Goal: Book appointment/travel/reservation

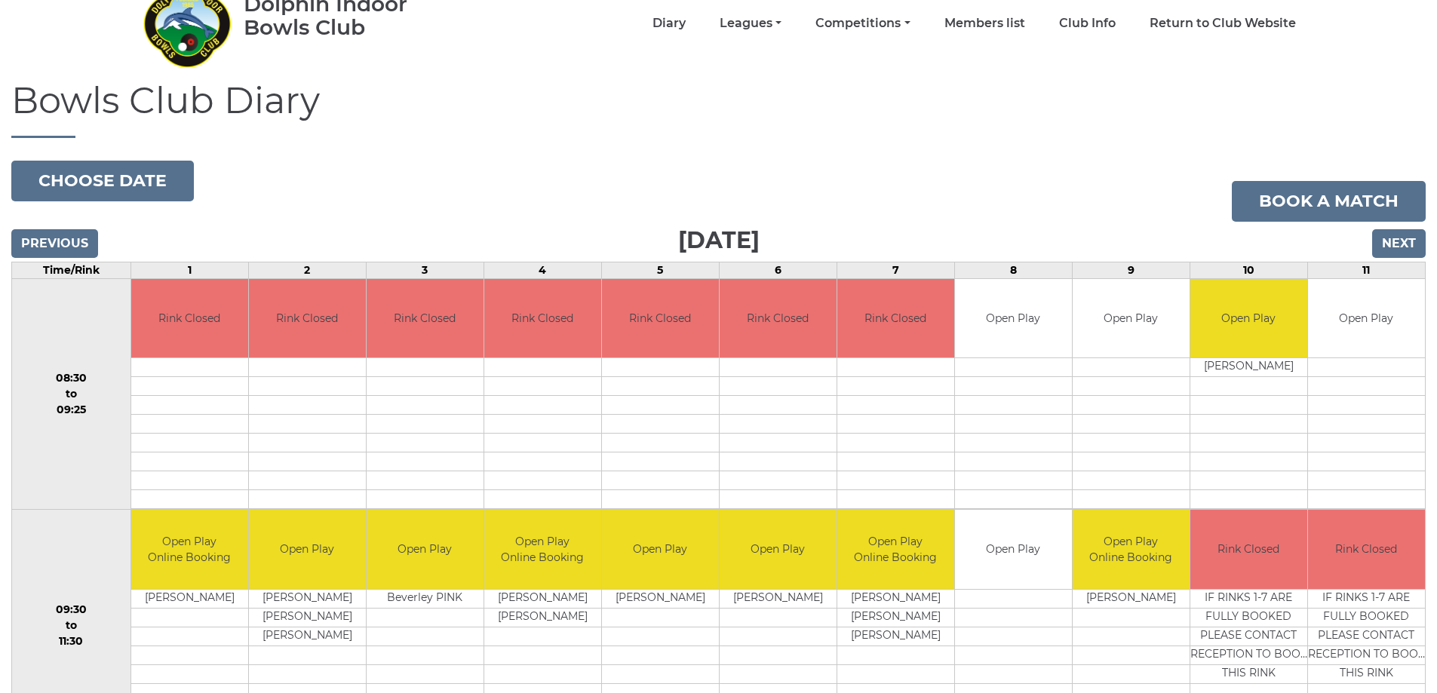
scroll to position [75, 0]
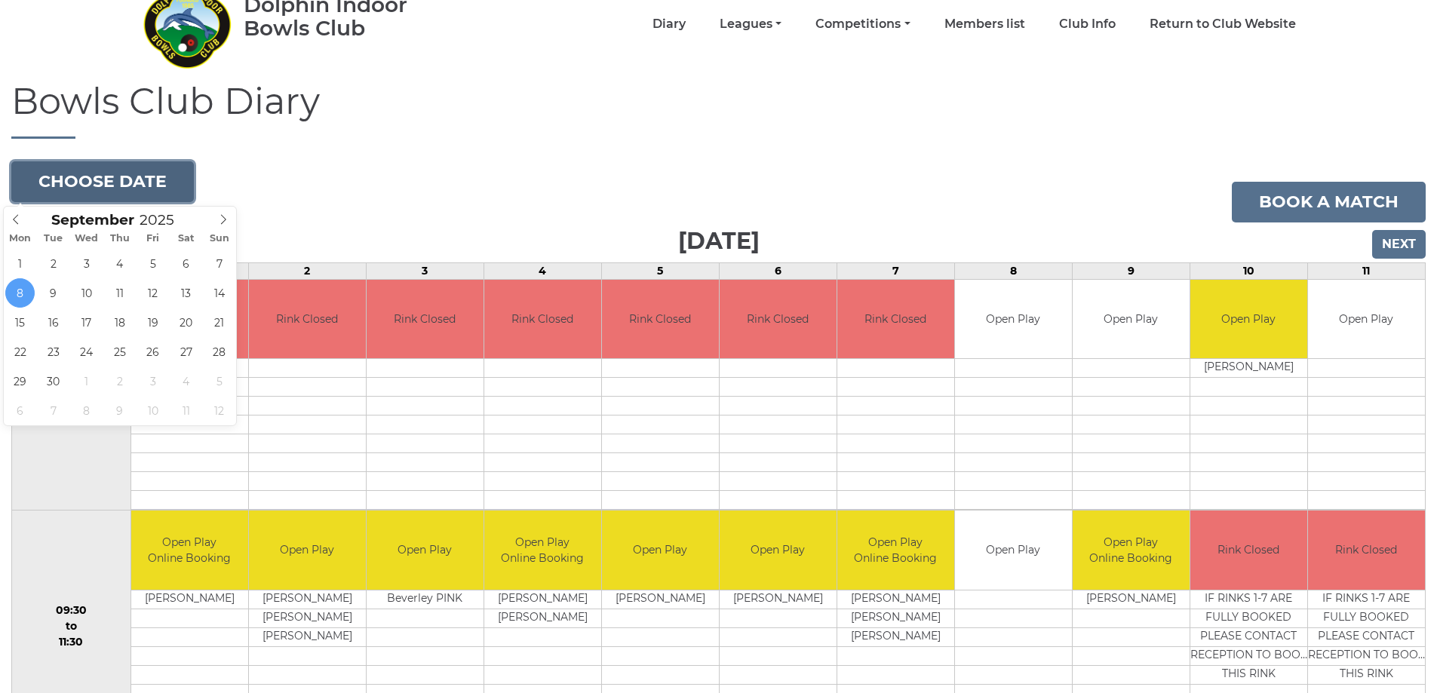
click at [167, 183] on button "Choose date" at bounding box center [102, 181] width 183 height 41
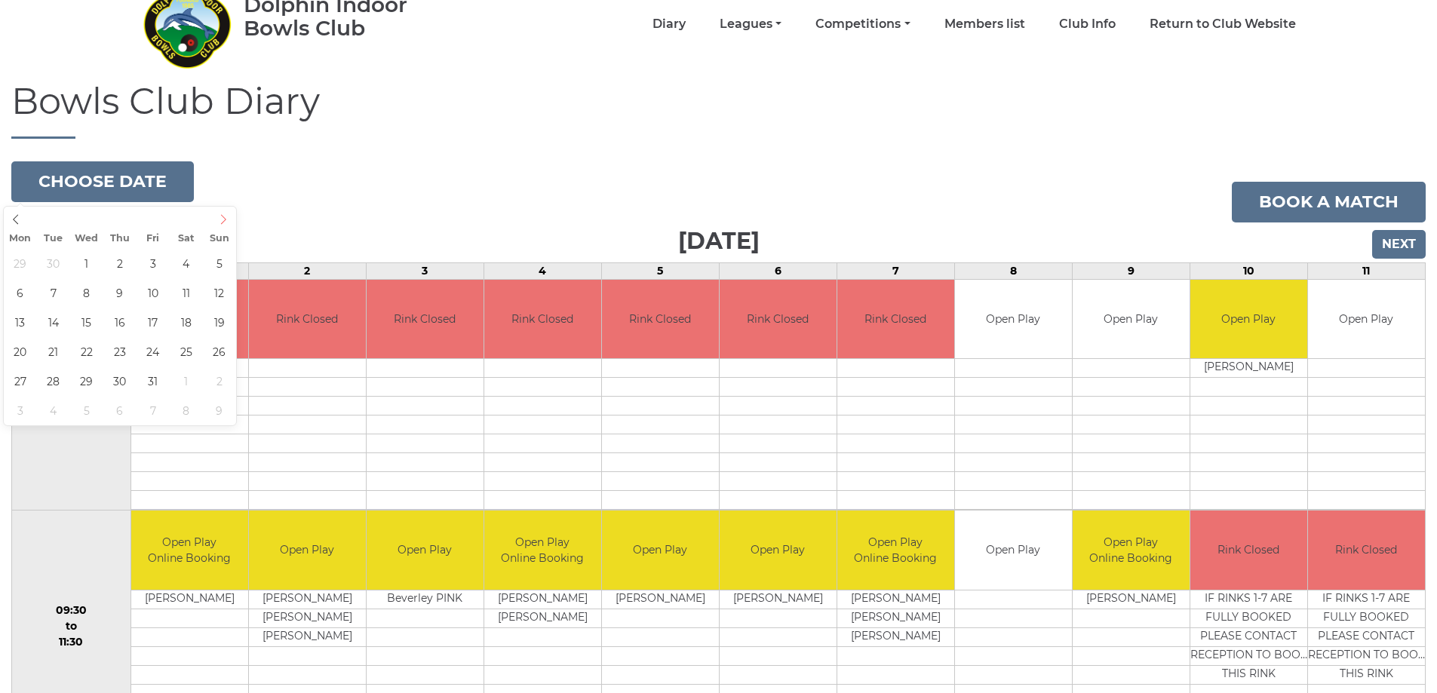
click at [223, 220] on icon at bounding box center [223, 219] width 11 height 11
type input "2025-10-04"
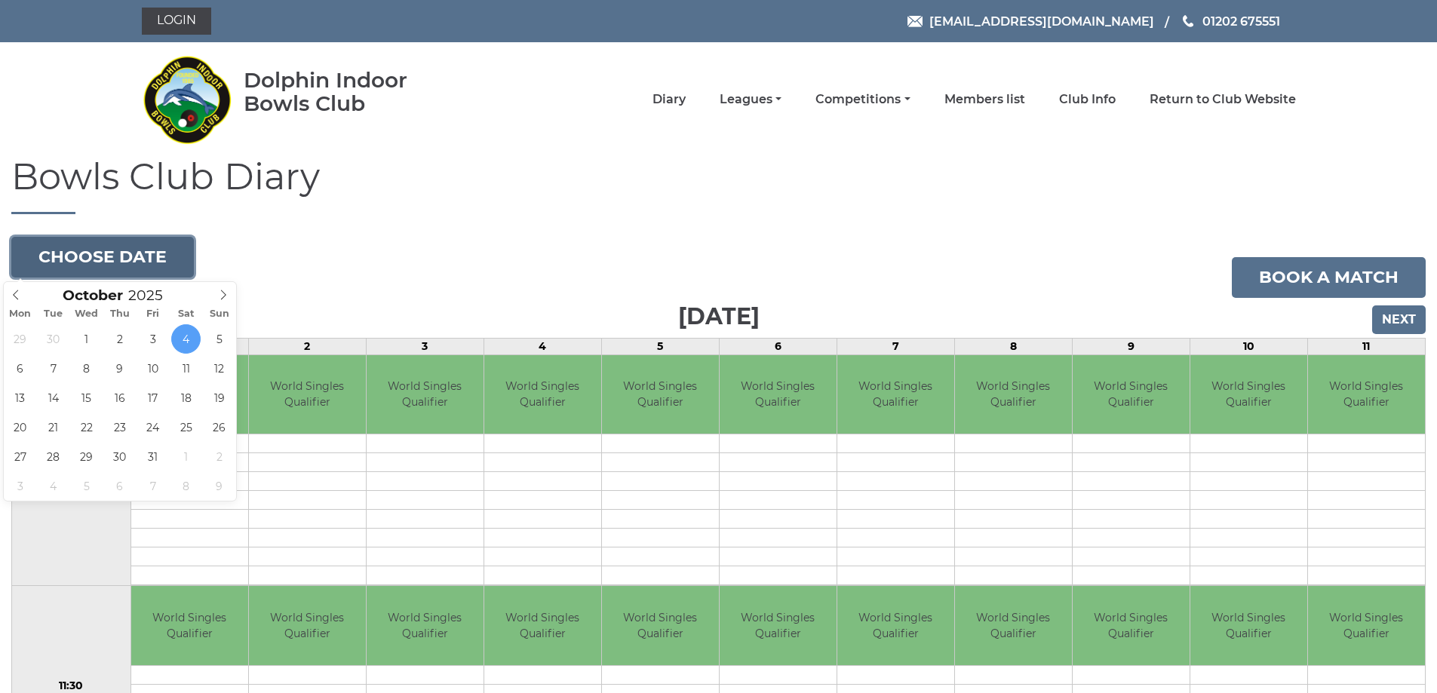
click at [174, 256] on button "Choose date" at bounding box center [102, 257] width 183 height 41
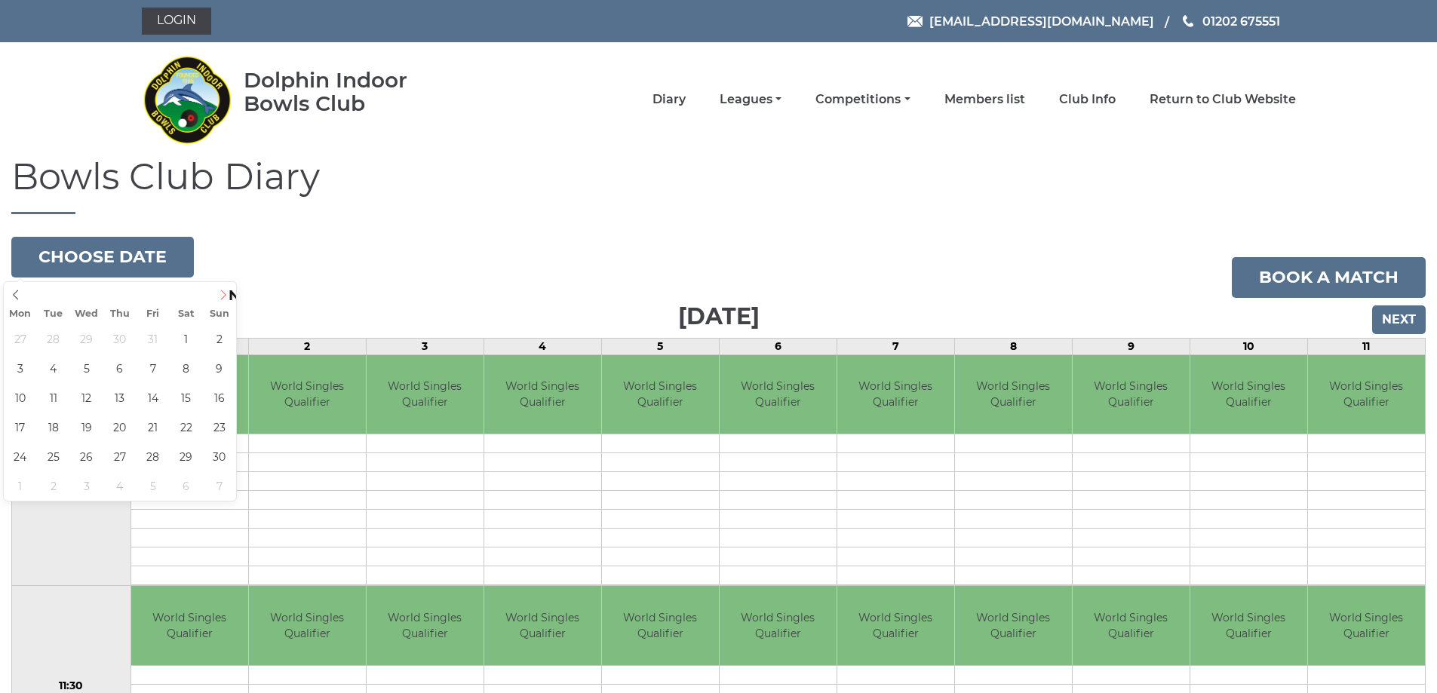
click at [224, 294] on icon at bounding box center [223, 295] width 11 height 11
type input "2025-12-28"
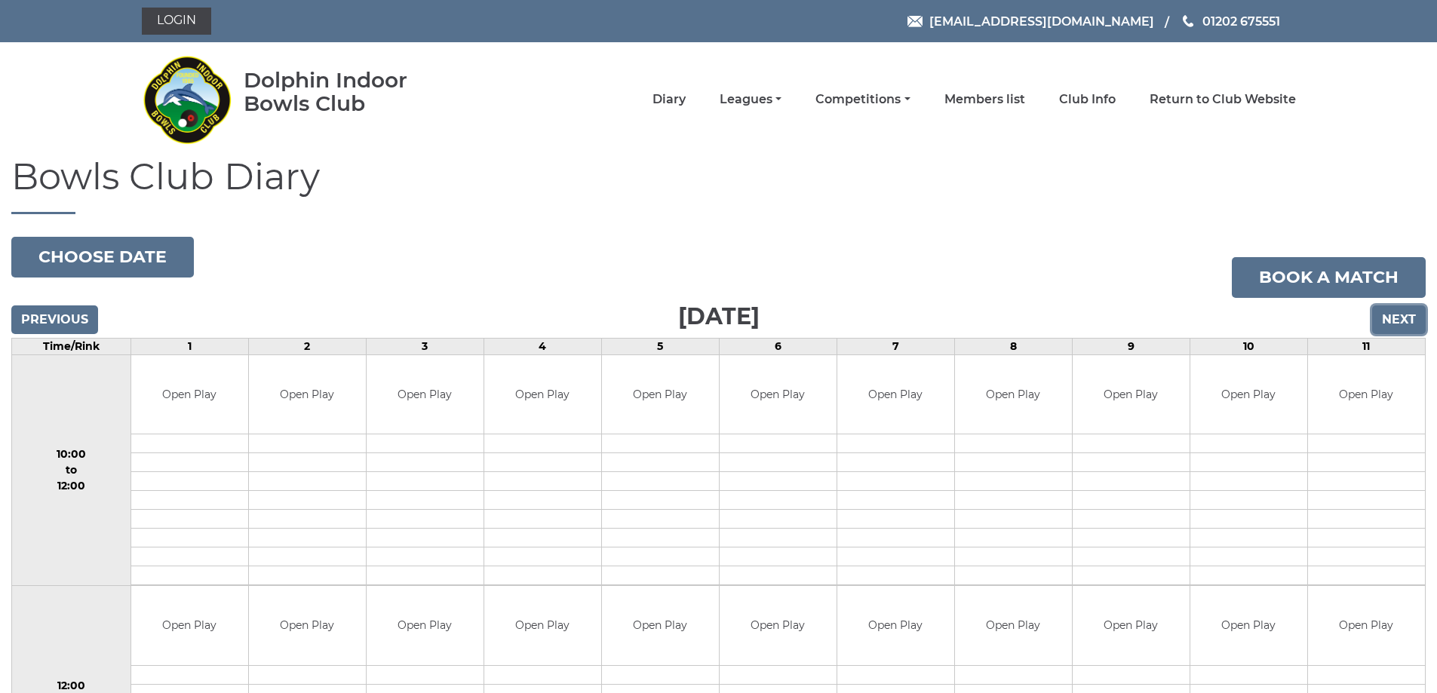
click at [1388, 320] on input "Next" at bounding box center [1399, 320] width 54 height 29
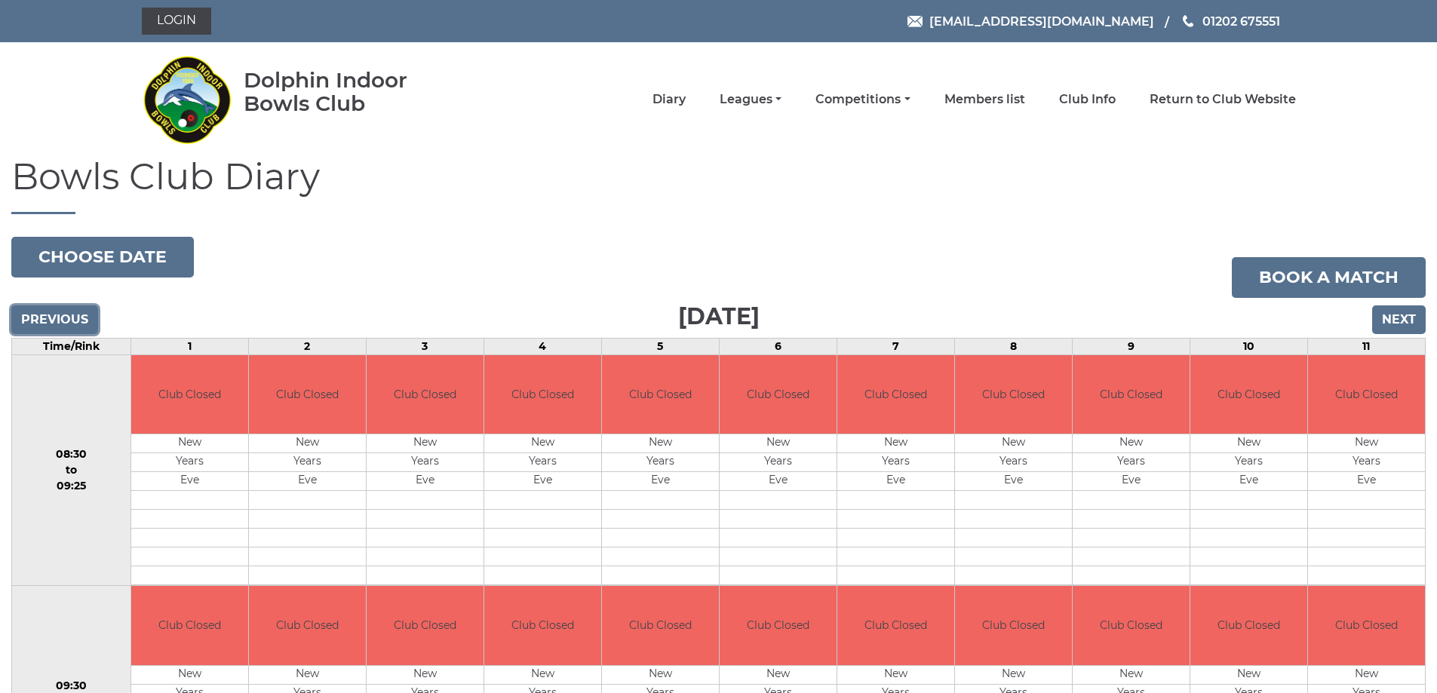
click at [58, 314] on input "Previous" at bounding box center [54, 320] width 87 height 29
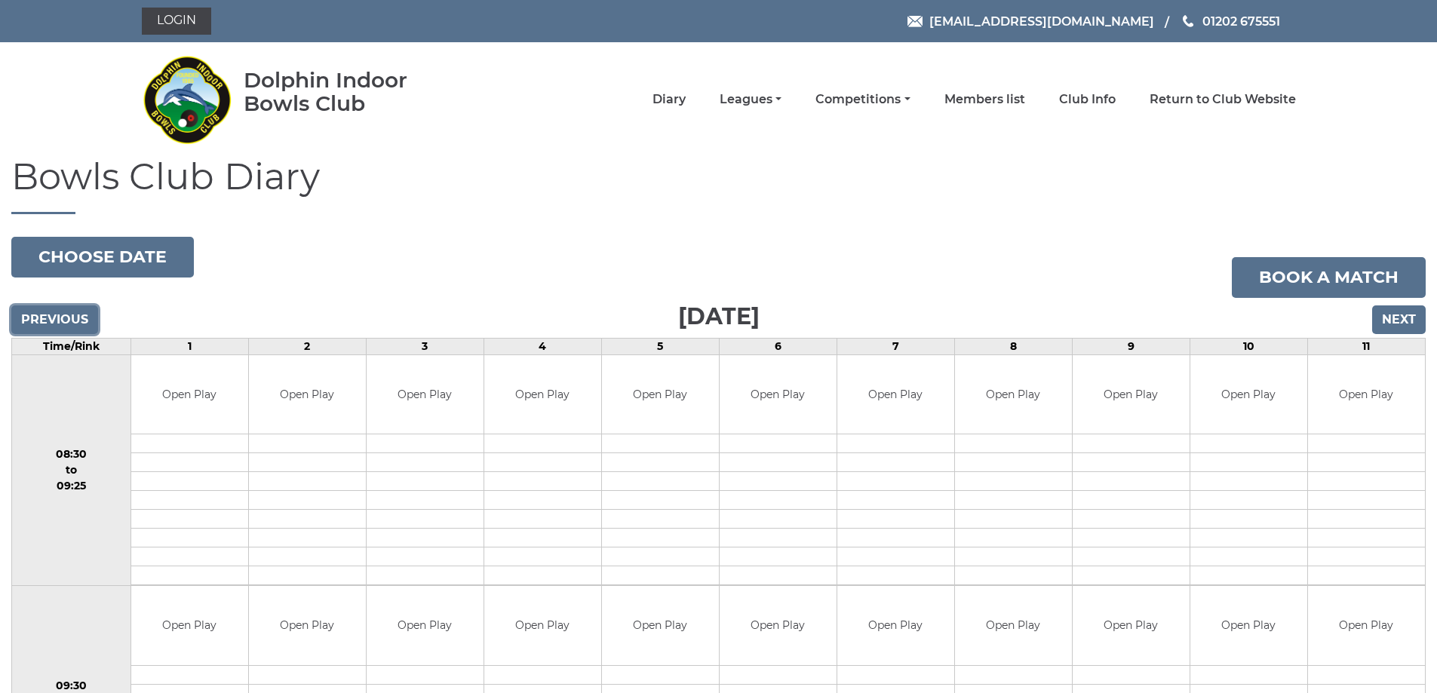
click at [58, 314] on input "Previous" at bounding box center [54, 320] width 87 height 29
drag, startPoint x: 0, startPoint y: 0, endPoint x: 58, endPoint y: 313, distance: 318.4
click at [58, 313] on input "Previous" at bounding box center [54, 320] width 87 height 29
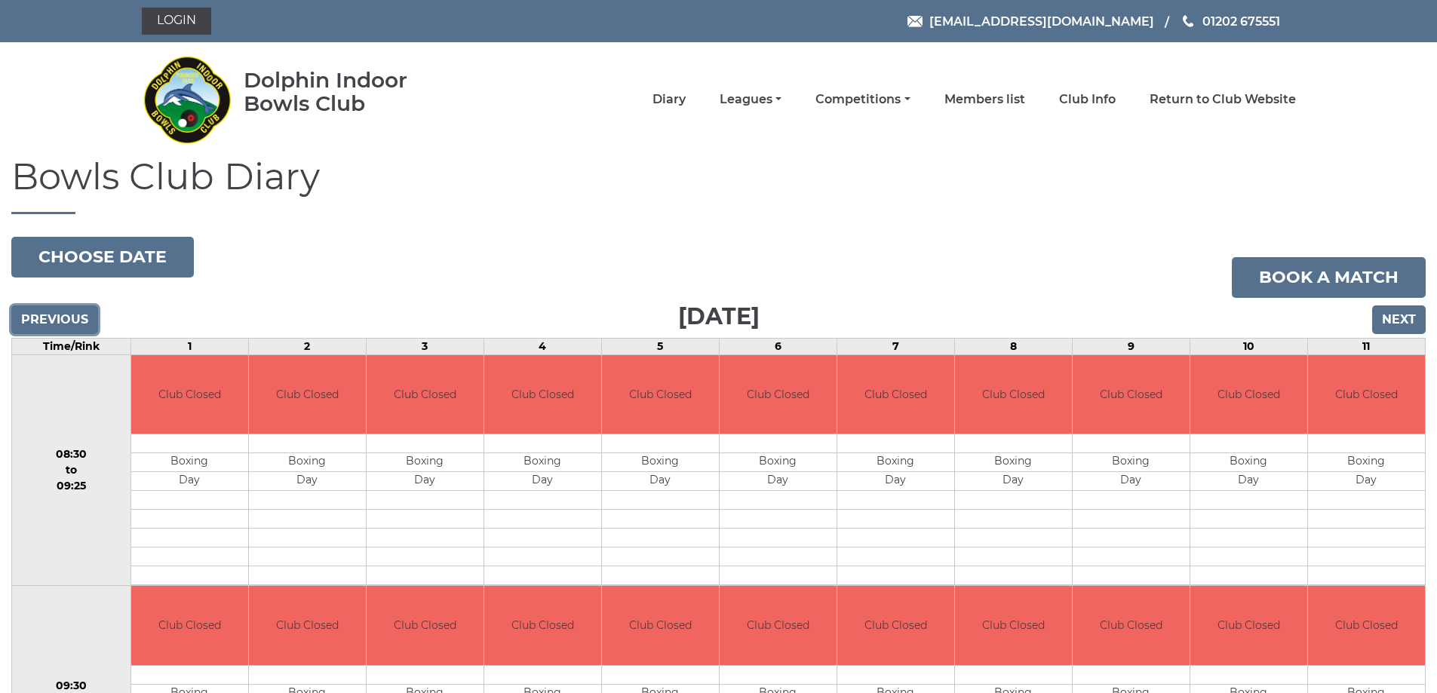
click at [58, 313] on input "Previous" at bounding box center [54, 320] width 87 height 29
click at [58, 314] on input "Previous" at bounding box center [54, 320] width 87 height 29
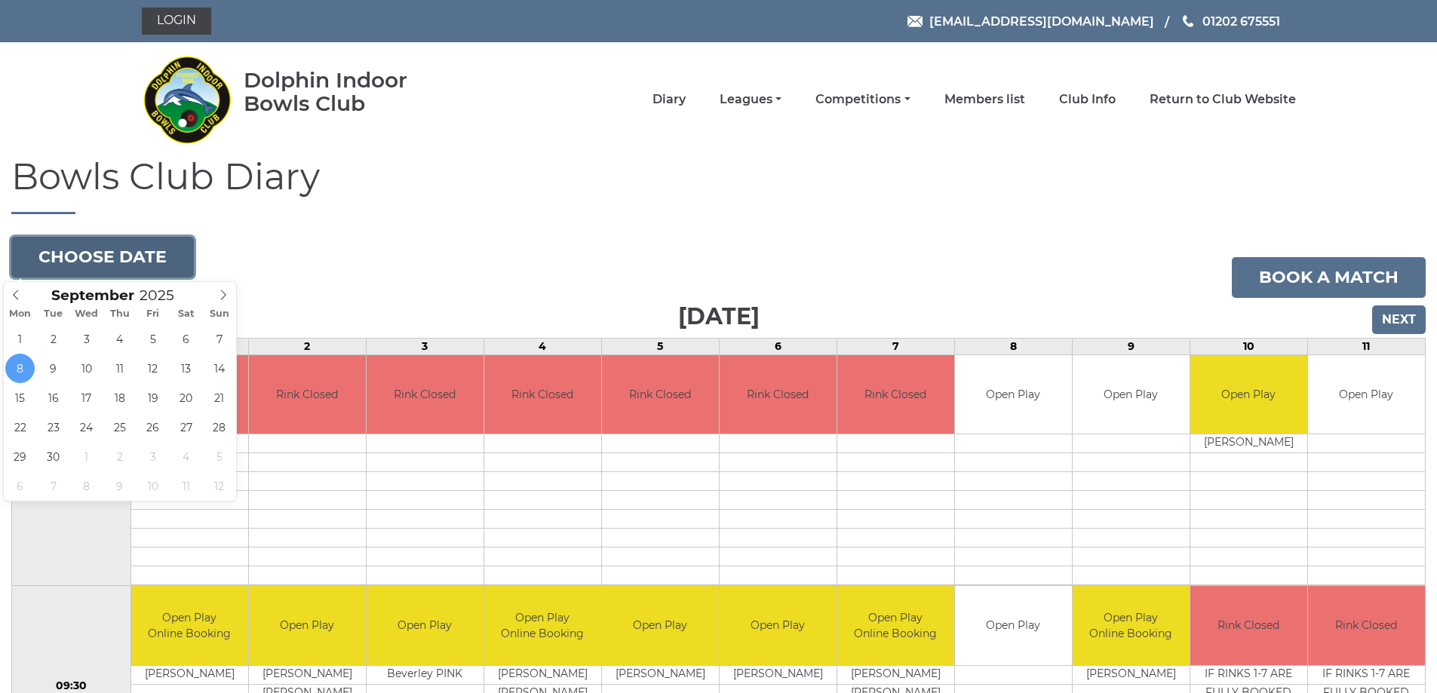
click at [177, 251] on button "Choose date" at bounding box center [102, 257] width 183 height 41
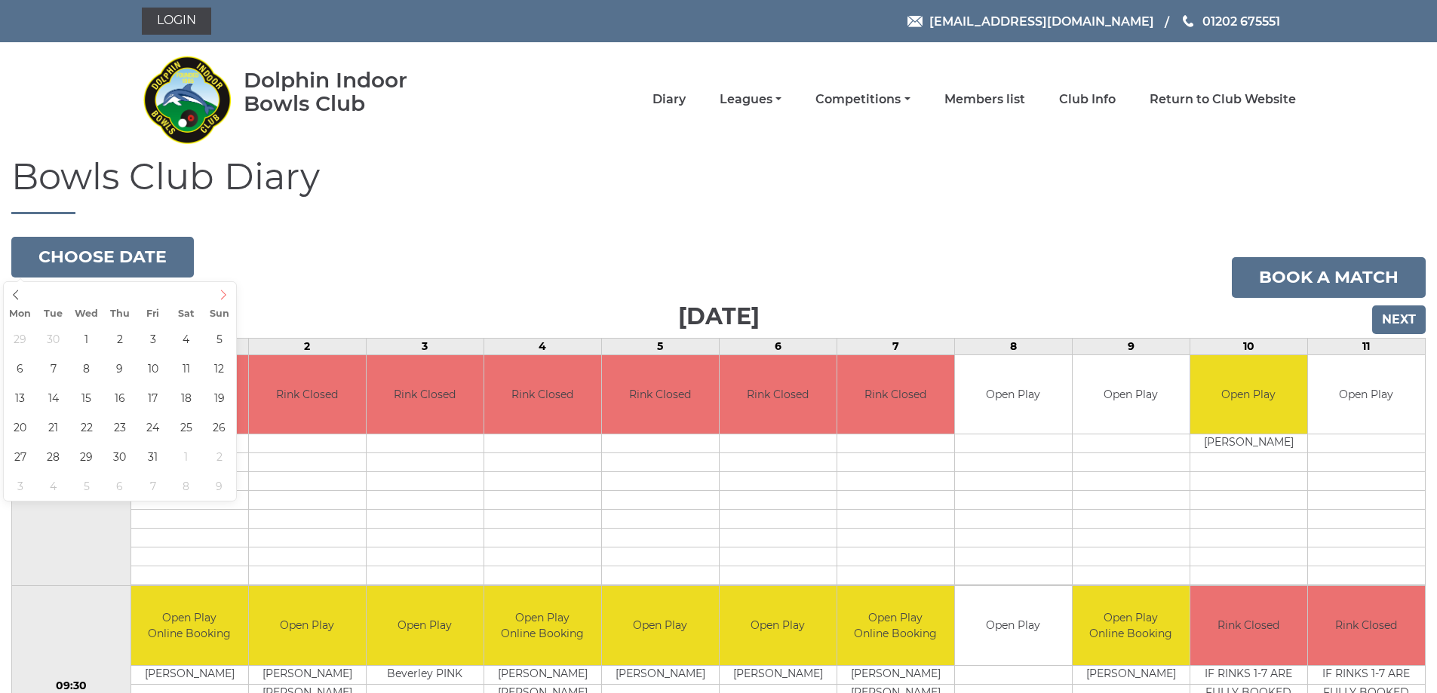
click at [220, 296] on icon at bounding box center [223, 295] width 11 height 11
type input "2025-12-28"
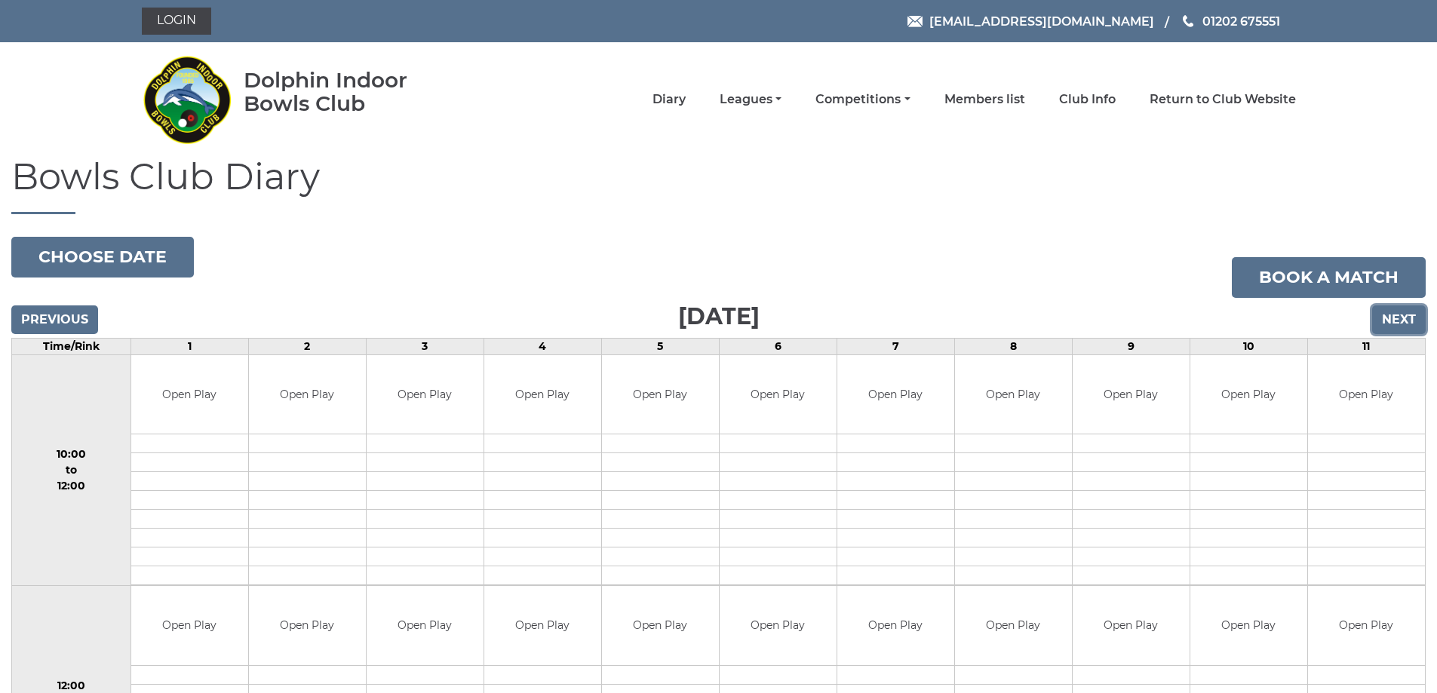
click at [1390, 315] on input "Next" at bounding box center [1399, 320] width 54 height 29
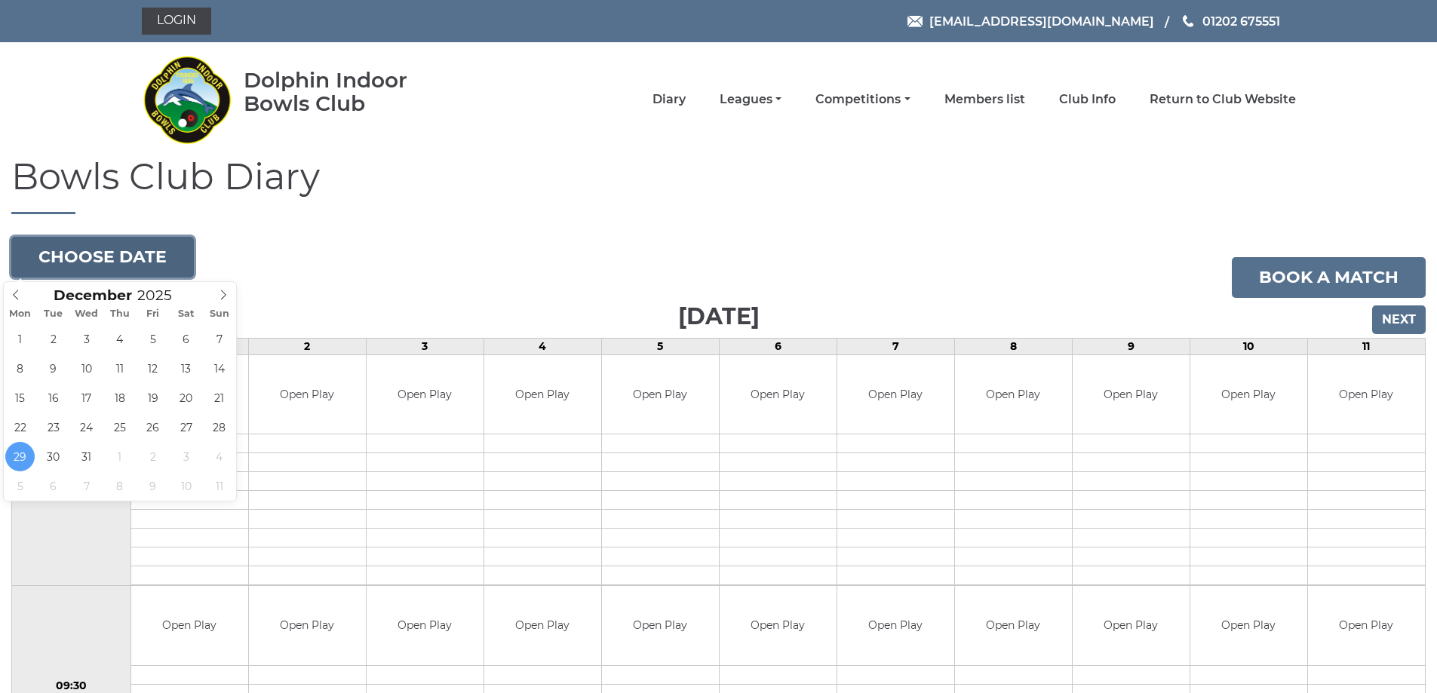
click at [179, 257] on button "Choose date" at bounding box center [102, 257] width 183 height 41
type input "2026"
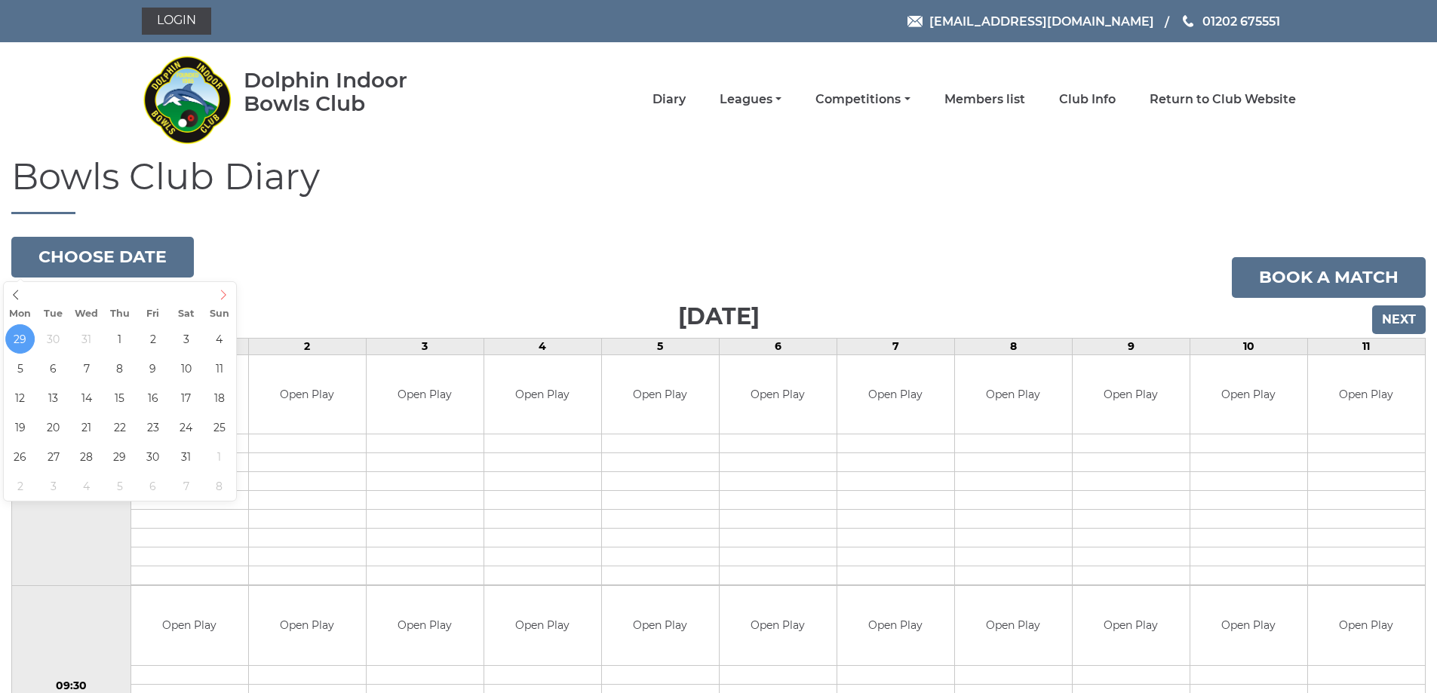
click at [225, 293] on icon at bounding box center [223, 295] width 5 height 10
type input "[DATE]"
